Goal: Leave review/rating: Leave review/rating

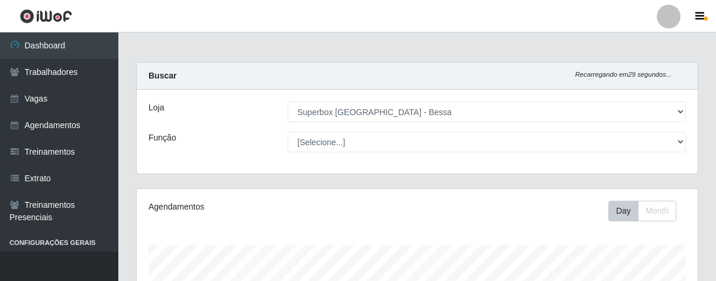
select select "206"
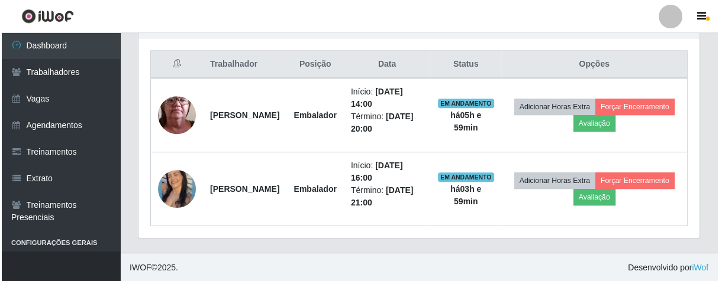
scroll to position [245, 560]
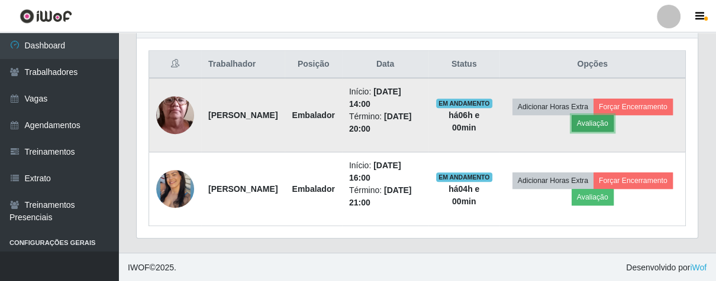
click at [613, 124] on button "Avaliação" at bounding box center [592, 123] width 42 height 17
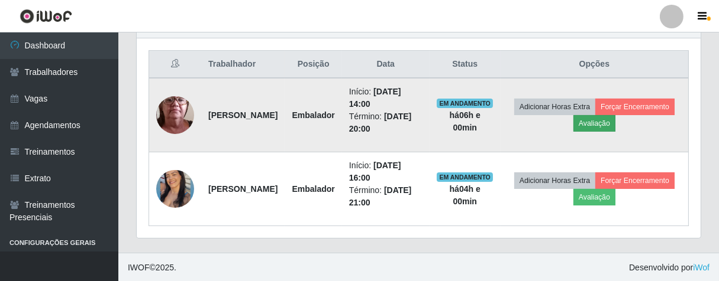
scroll to position [245, 554]
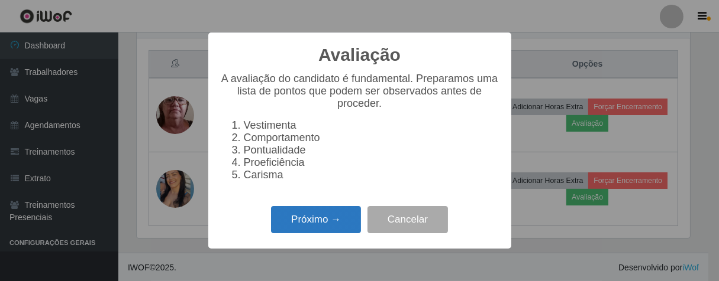
click at [347, 234] on button "Próximo →" at bounding box center [316, 220] width 90 height 28
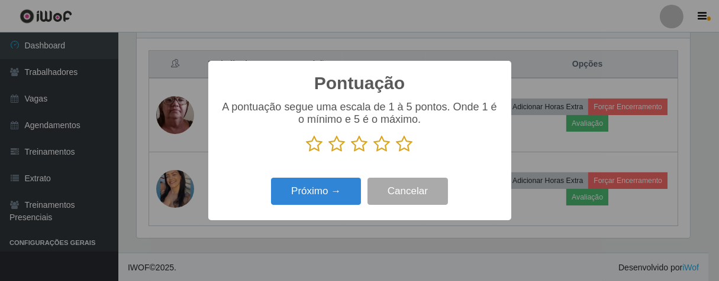
click at [408, 151] on icon at bounding box center [404, 144] width 17 height 18
click at [396, 153] on input "radio" at bounding box center [396, 153] width 0 height 0
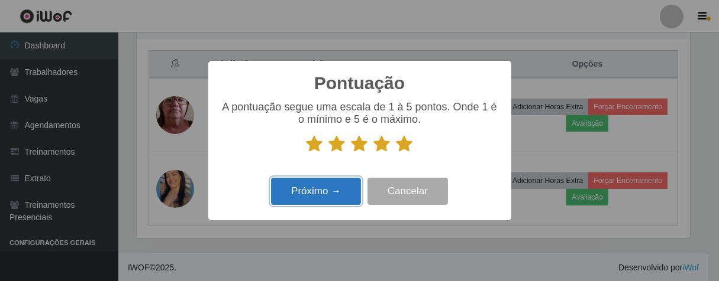
click at [352, 186] on button "Próximo →" at bounding box center [316, 192] width 90 height 28
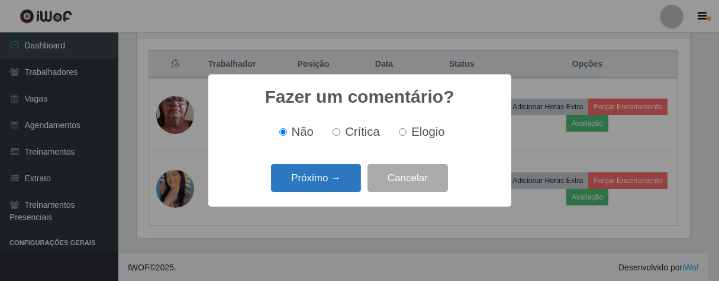
click at [338, 174] on button "Próximo →" at bounding box center [316, 178] width 90 height 28
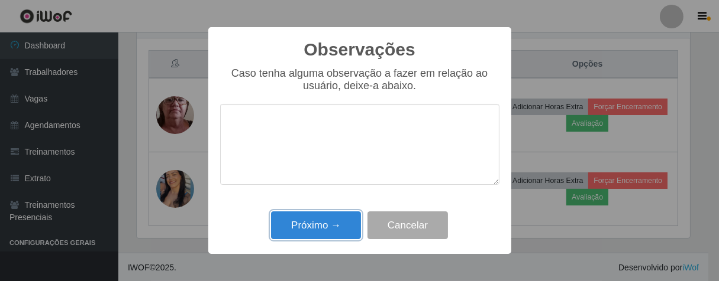
drag, startPoint x: 343, startPoint y: 235, endPoint x: 363, endPoint y: 196, distance: 44.2
click at [343, 235] on button "Próximo →" at bounding box center [316, 226] width 90 height 28
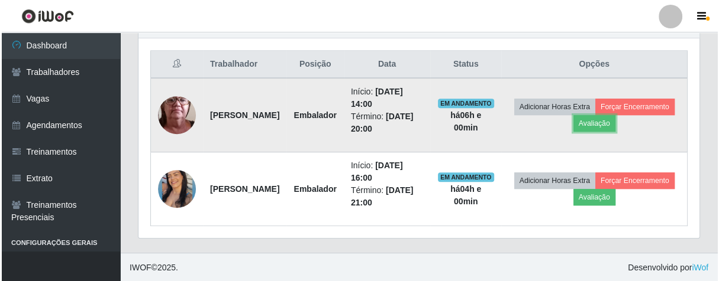
scroll to position [245, 560]
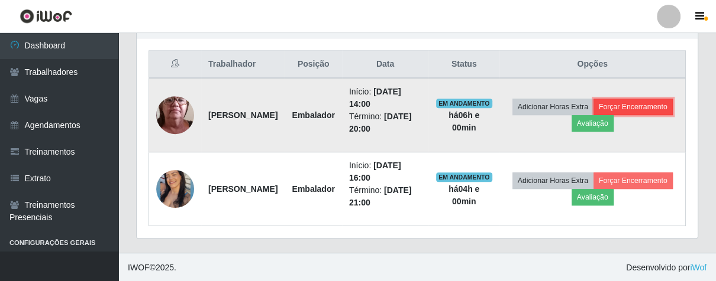
click at [593, 115] on button "Forçar Encerramento" at bounding box center [632, 107] width 79 height 17
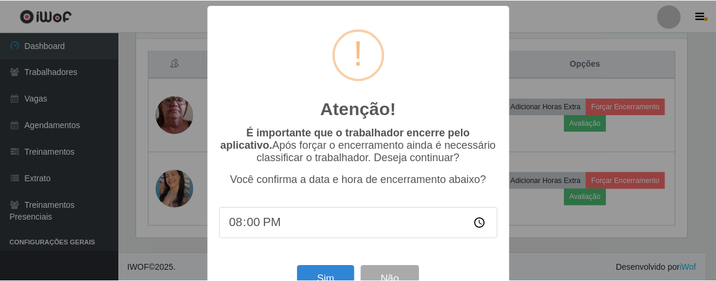
scroll to position [41, 0]
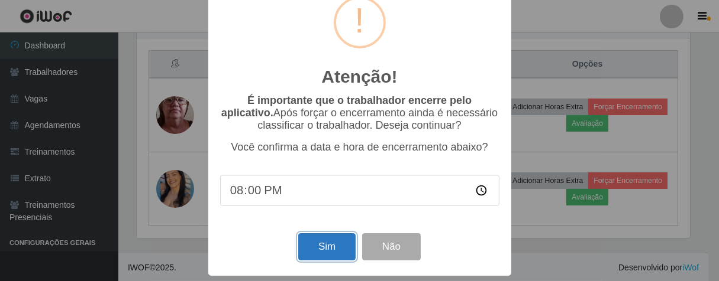
click at [328, 239] on button "Sim" at bounding box center [326, 248] width 57 height 28
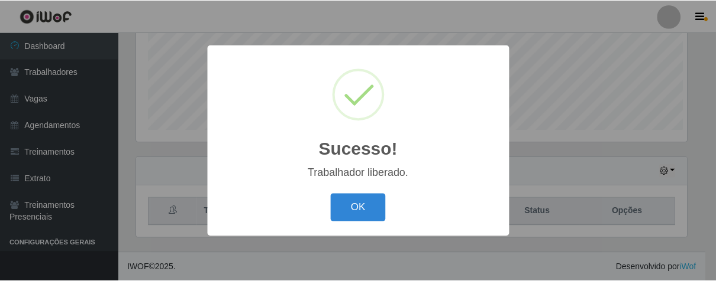
scroll to position [245, 554]
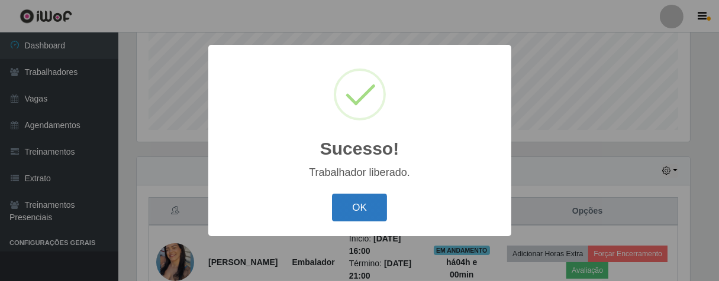
click at [351, 198] on button "OK" at bounding box center [359, 208] width 55 height 28
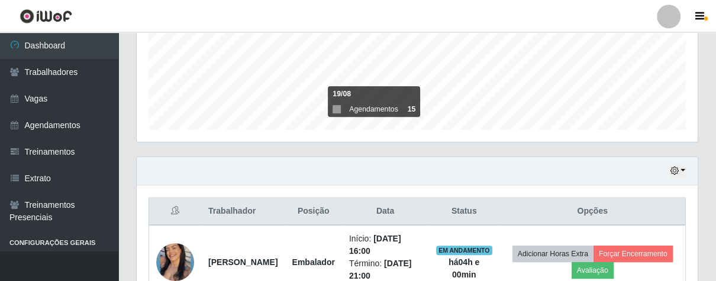
scroll to position [366, 0]
